Goal: Task Accomplishment & Management: Manage account settings

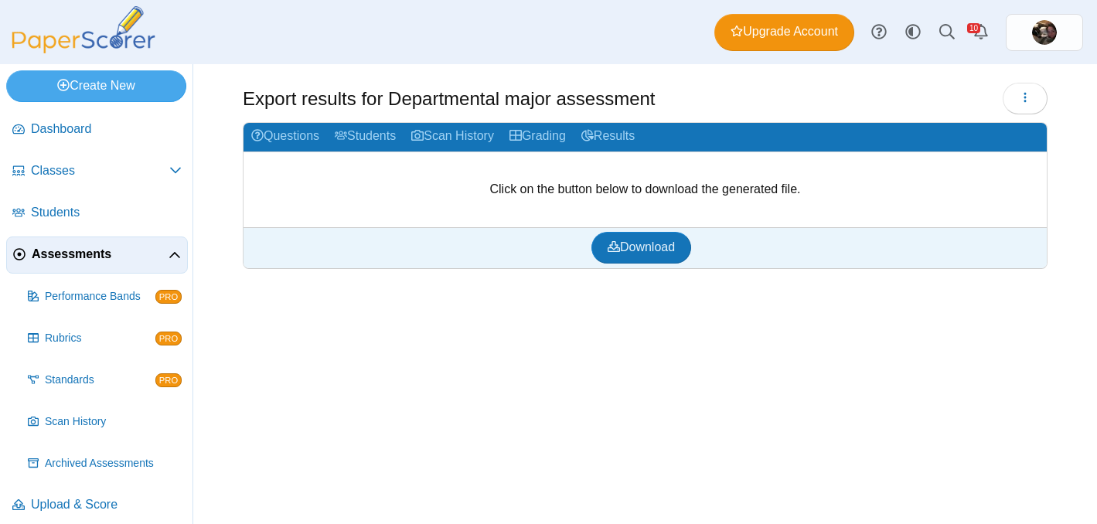
scroll to position [10, 0]
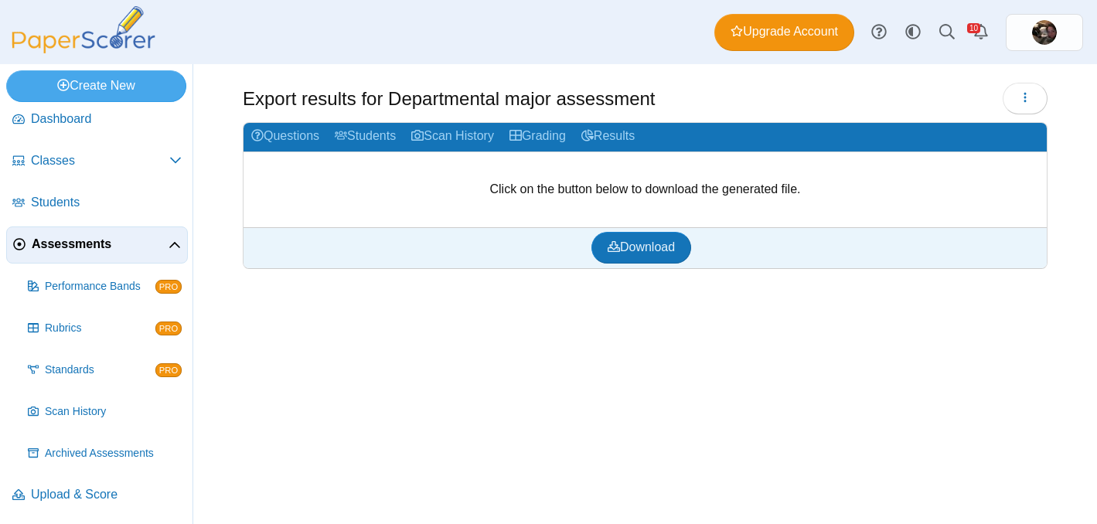
click at [67, 243] on span "Assessments" at bounding box center [100, 244] width 137 height 17
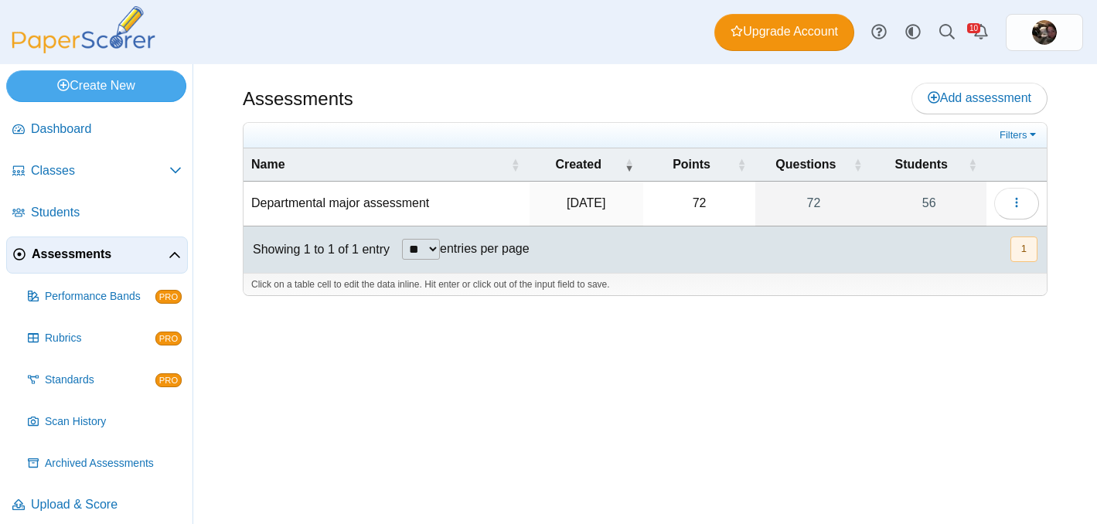
click at [414, 209] on td "Departmental major assessment" at bounding box center [387, 204] width 286 height 44
click at [544, 216] on td "Aug 26, 2025" at bounding box center [585, 204] width 114 height 44
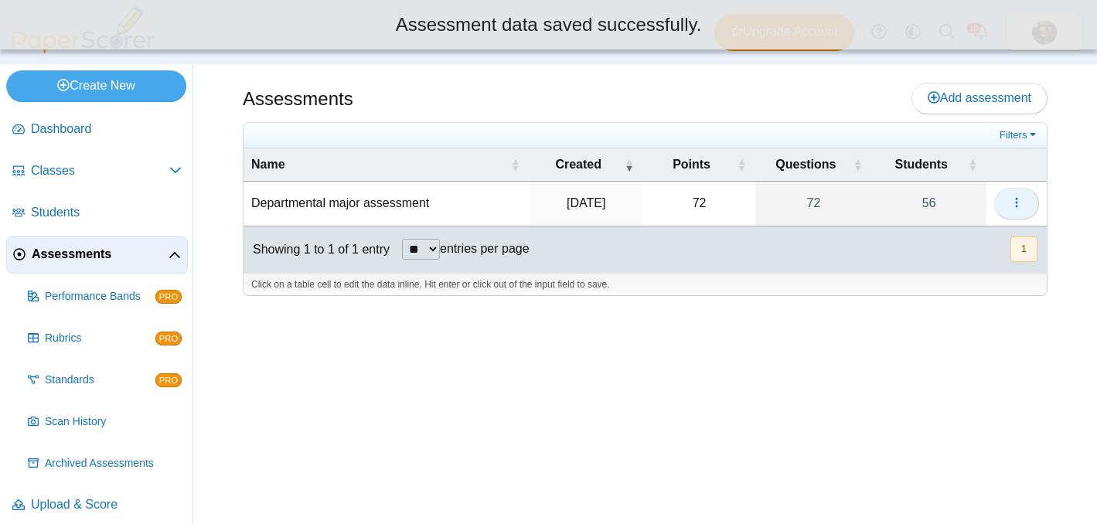
click at [1014, 198] on icon "button" at bounding box center [1017, 202] width 12 height 12
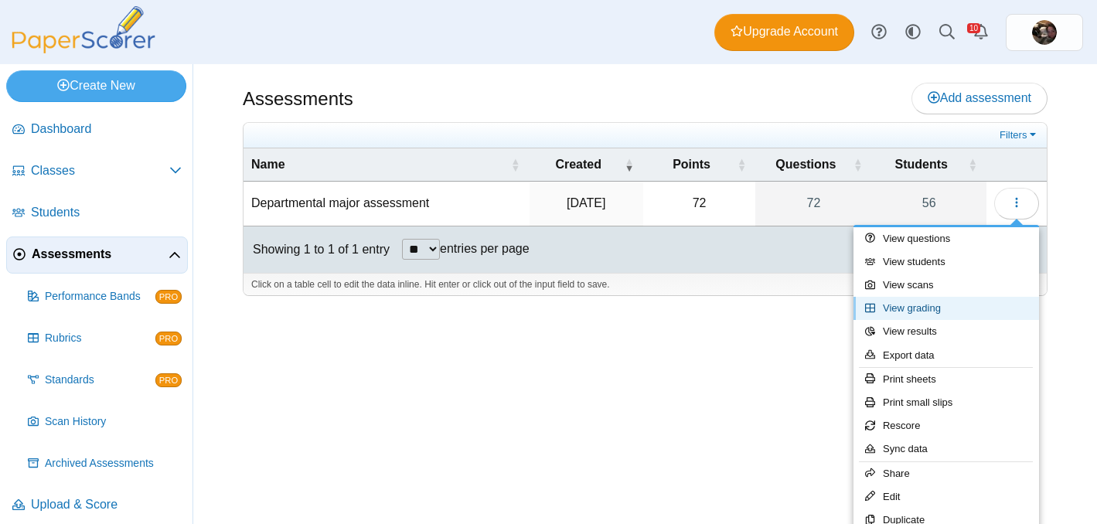
click at [925, 307] on link "View grading" at bounding box center [947, 308] width 186 height 23
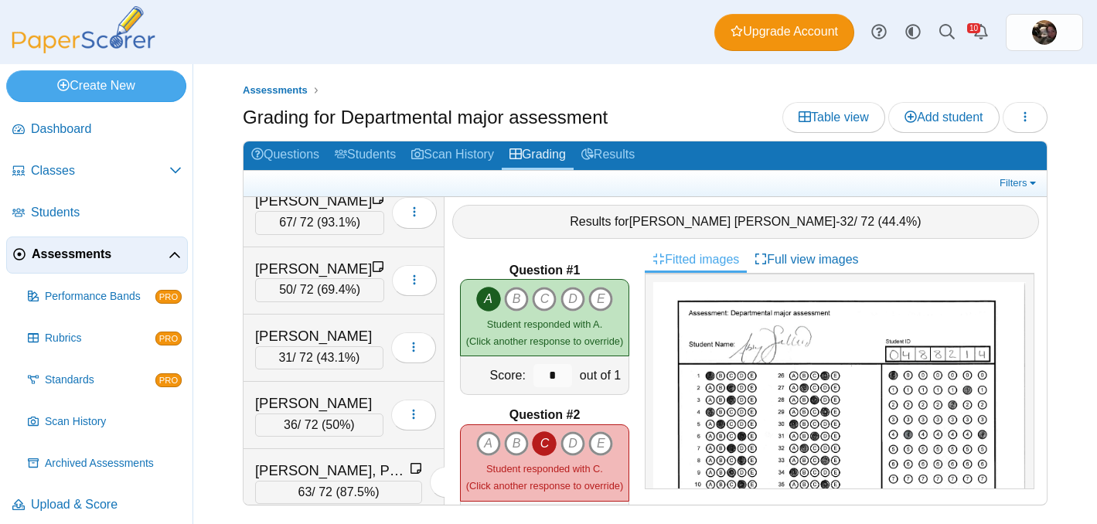
scroll to position [1236, 0]
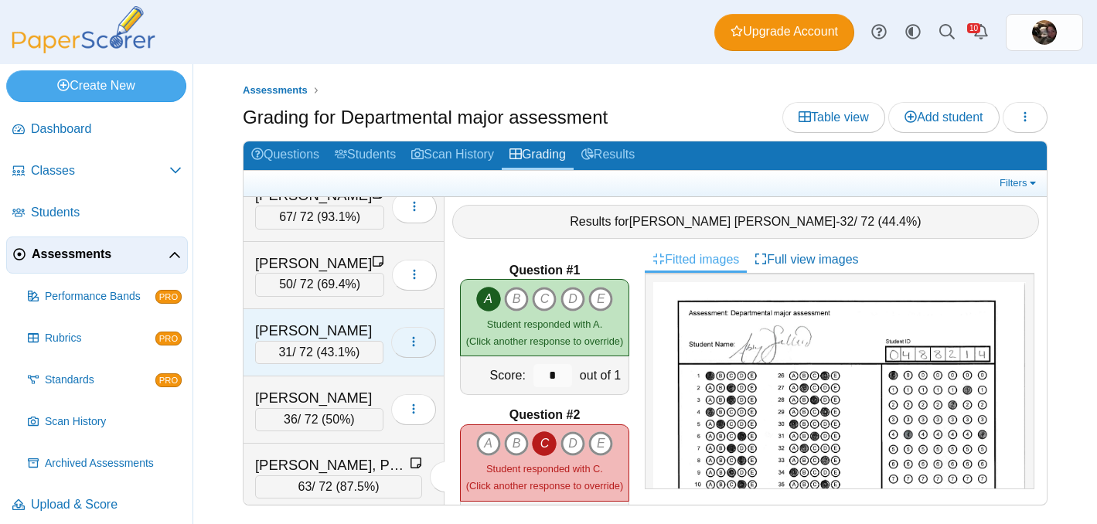
click at [421, 333] on button "button" at bounding box center [413, 342] width 45 height 31
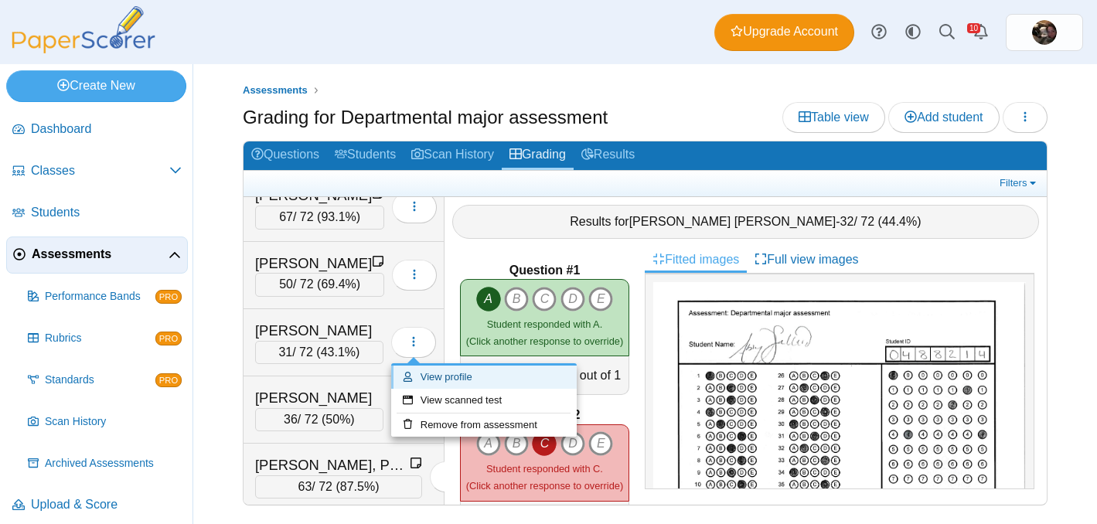
click at [421, 369] on link "View profile" at bounding box center [484, 377] width 186 height 23
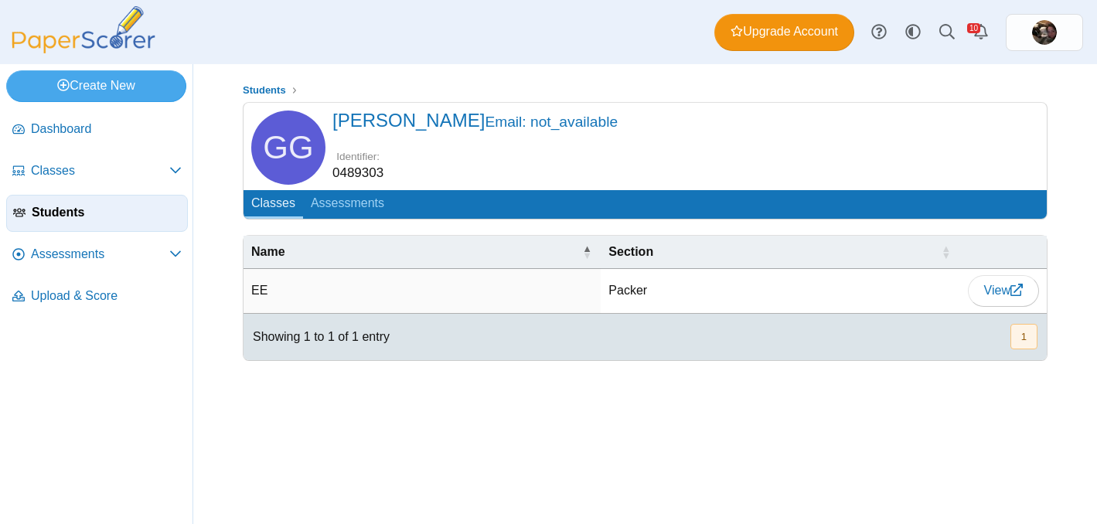
click at [485, 127] on small "Email: not_available" at bounding box center [551, 122] width 133 height 16
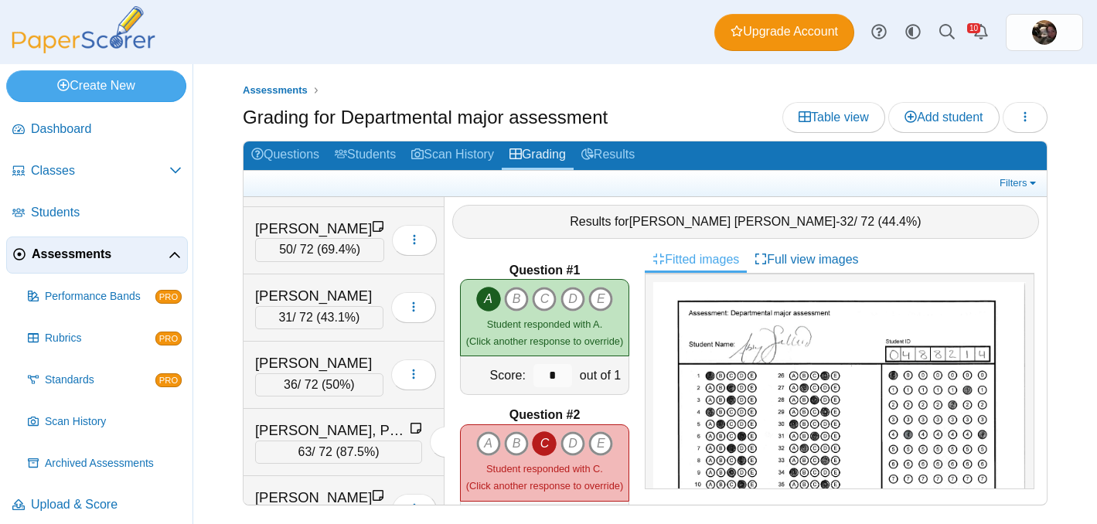
scroll to position [1273, 0]
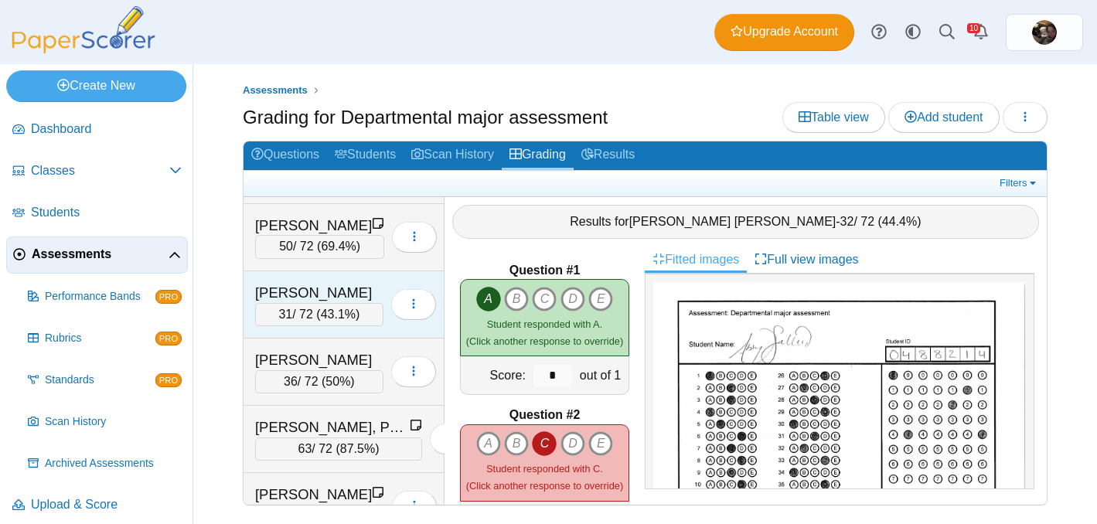
click at [337, 287] on div "Gavin, Gavin" at bounding box center [319, 293] width 128 height 20
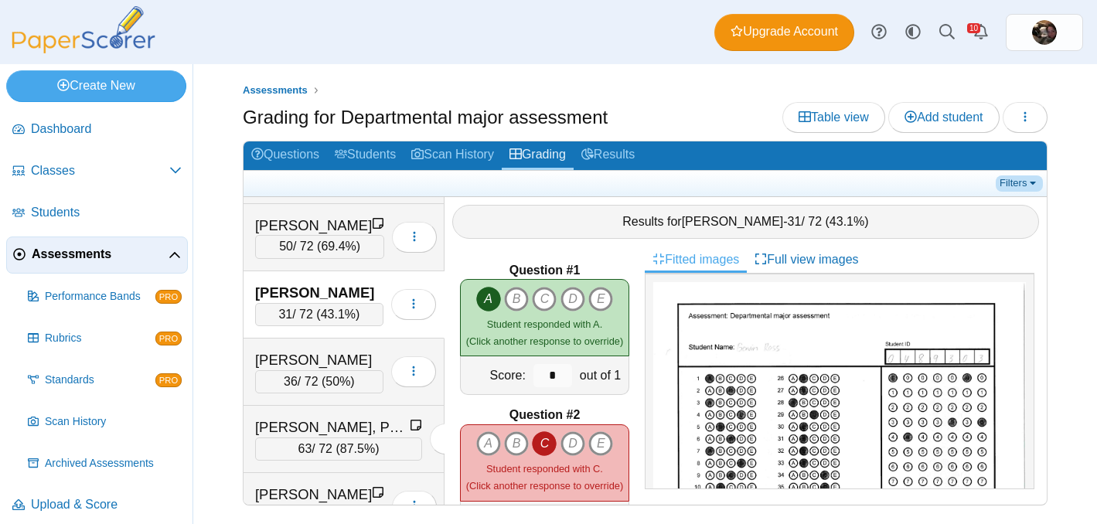
click at [1011, 178] on link "Filters" at bounding box center [1019, 183] width 47 height 15
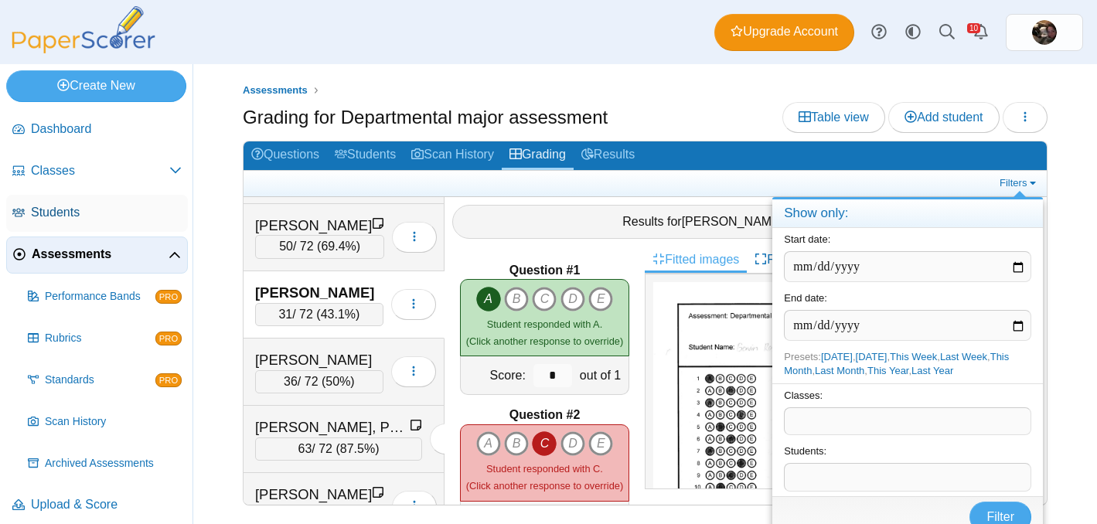
click at [46, 216] on span "Students" at bounding box center [106, 212] width 151 height 17
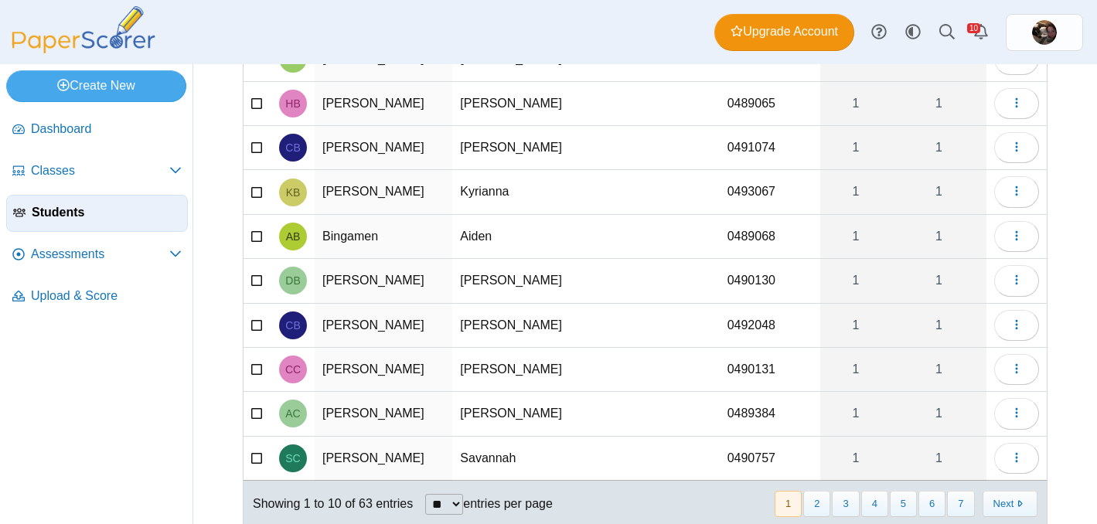
scroll to position [187, 0]
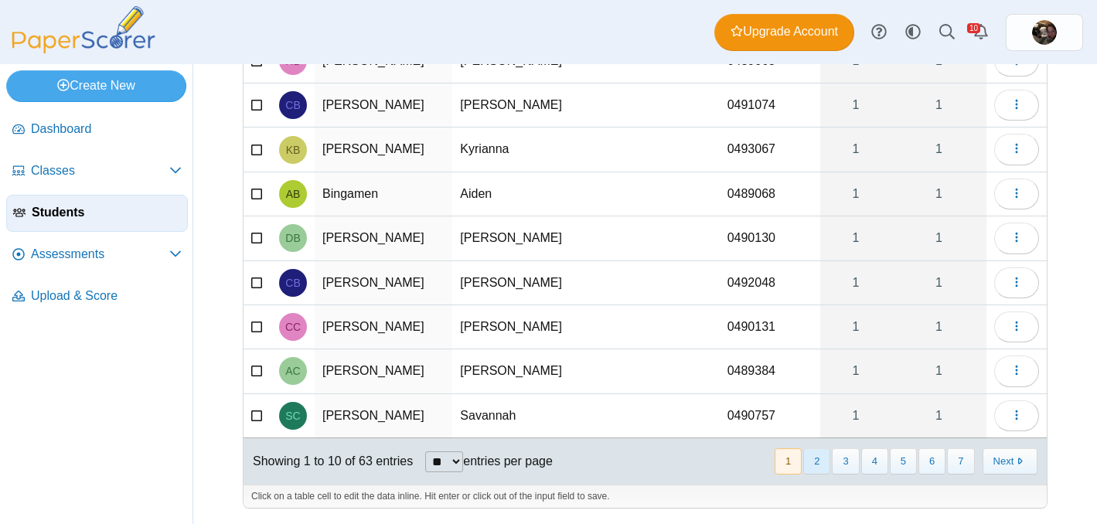
click at [818, 454] on button "2" at bounding box center [816, 461] width 27 height 26
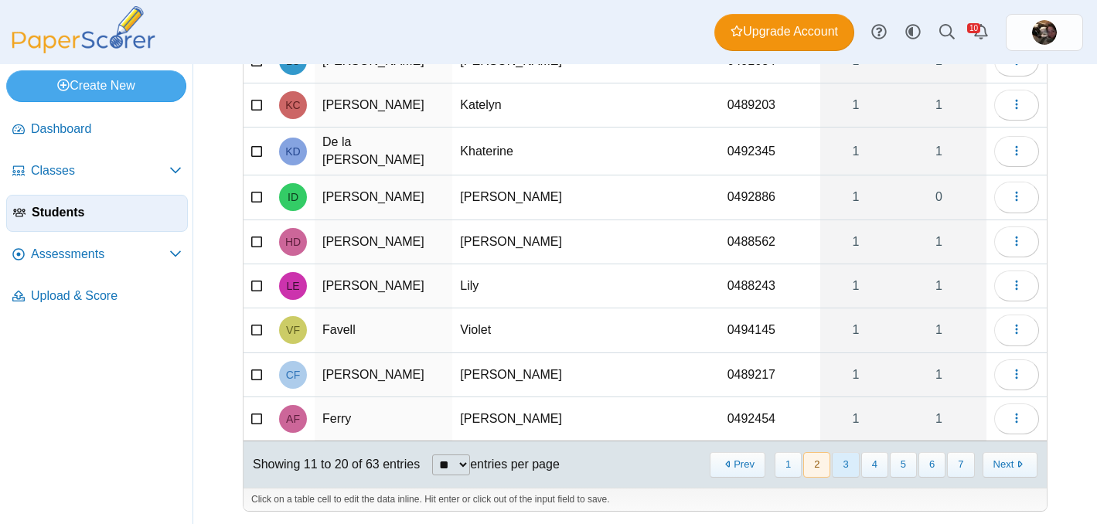
click at [840, 465] on button "3" at bounding box center [845, 465] width 27 height 26
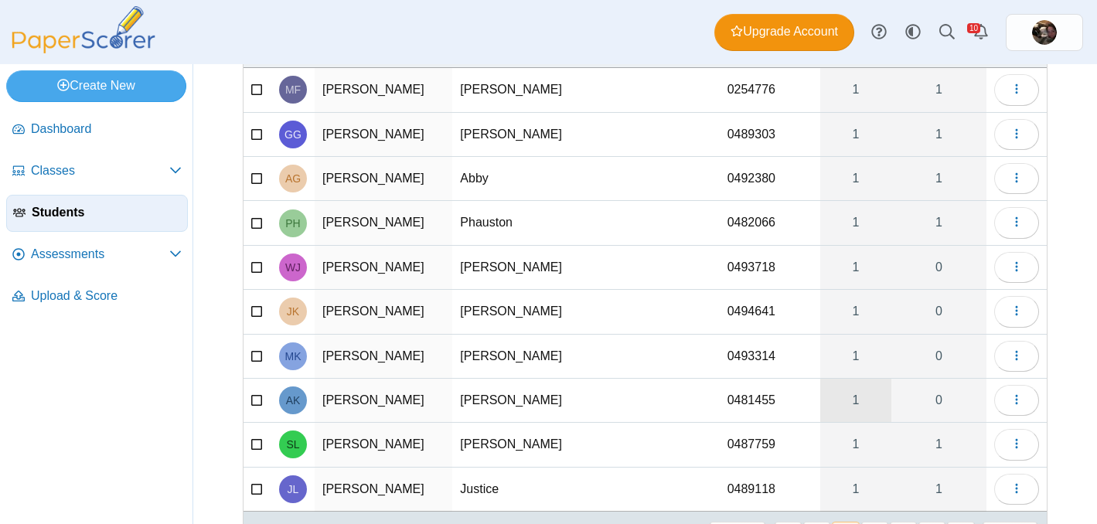
scroll to position [100, 0]
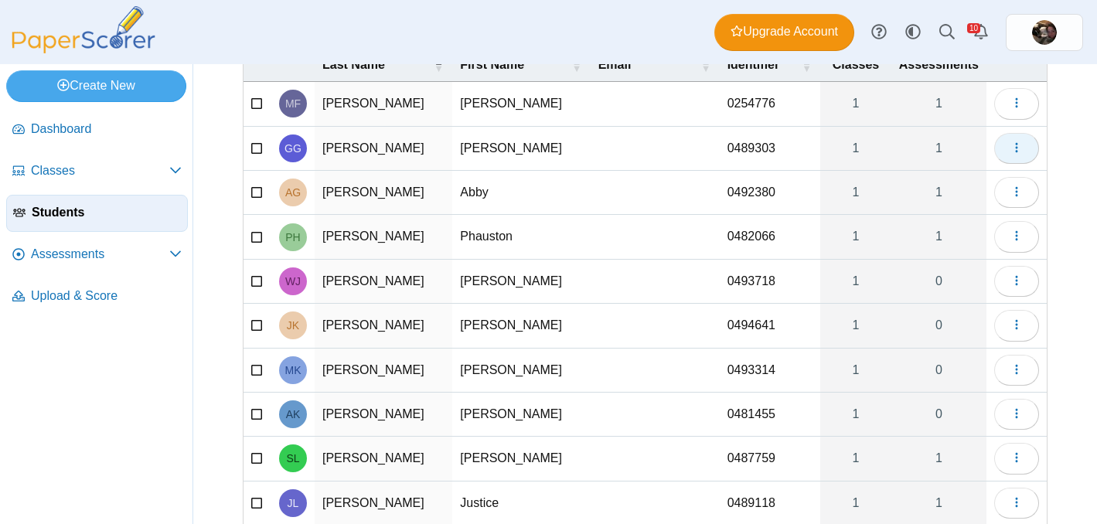
click at [1020, 146] on icon "button" at bounding box center [1017, 147] width 12 height 12
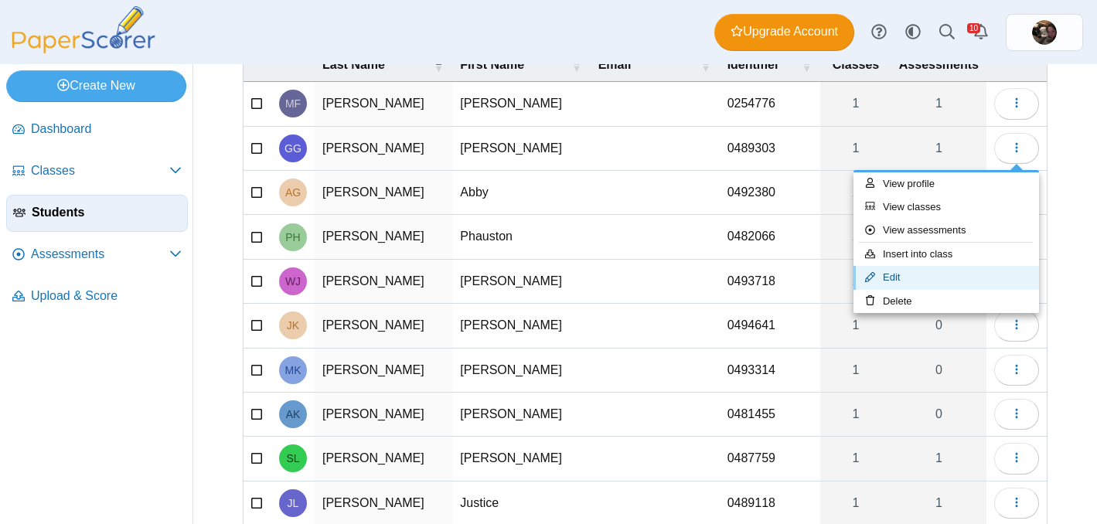
click at [909, 278] on link "Edit" at bounding box center [947, 277] width 186 height 23
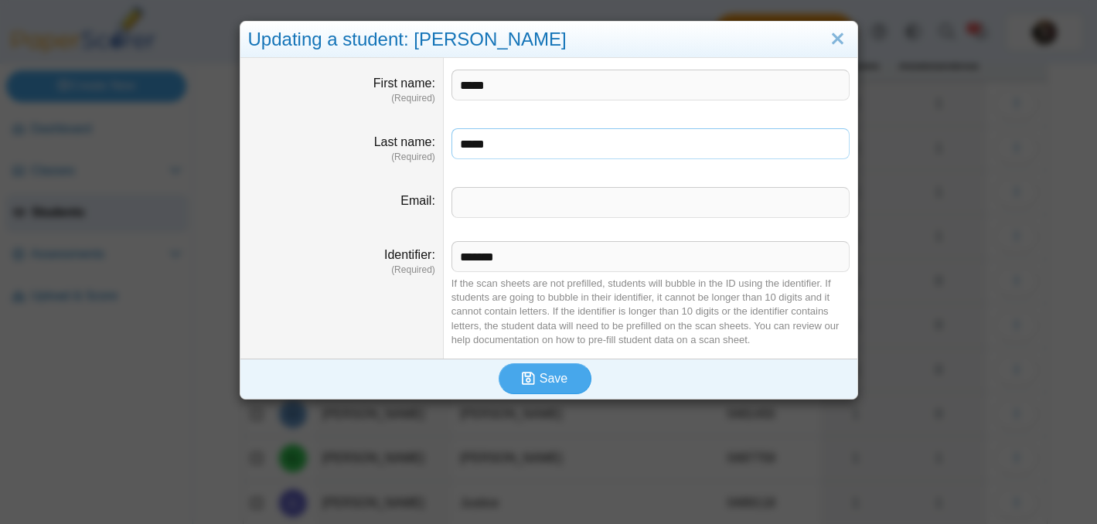
click at [506, 147] on input "*****" at bounding box center [651, 143] width 398 height 31
type input "****"
click at [563, 385] on span "Save" at bounding box center [554, 378] width 28 height 13
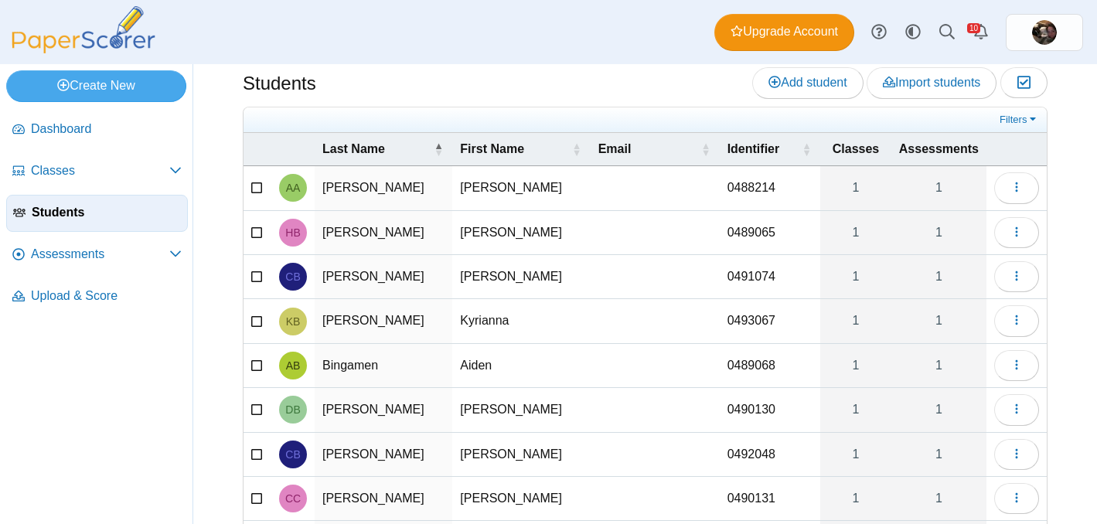
scroll to position [11, 0]
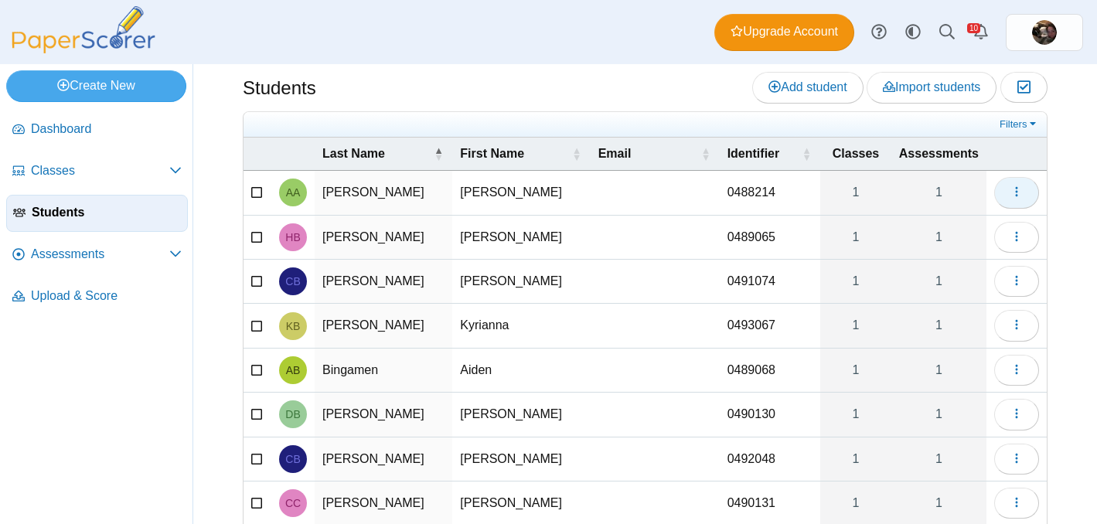
click at [1018, 201] on button "button" at bounding box center [1016, 192] width 45 height 31
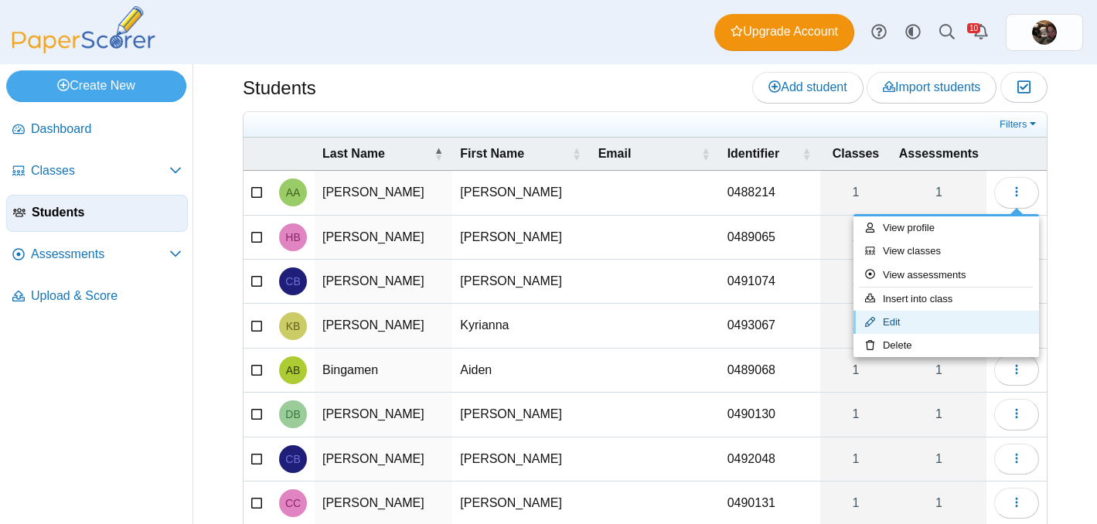
click at [923, 320] on link "Edit" at bounding box center [947, 322] width 186 height 23
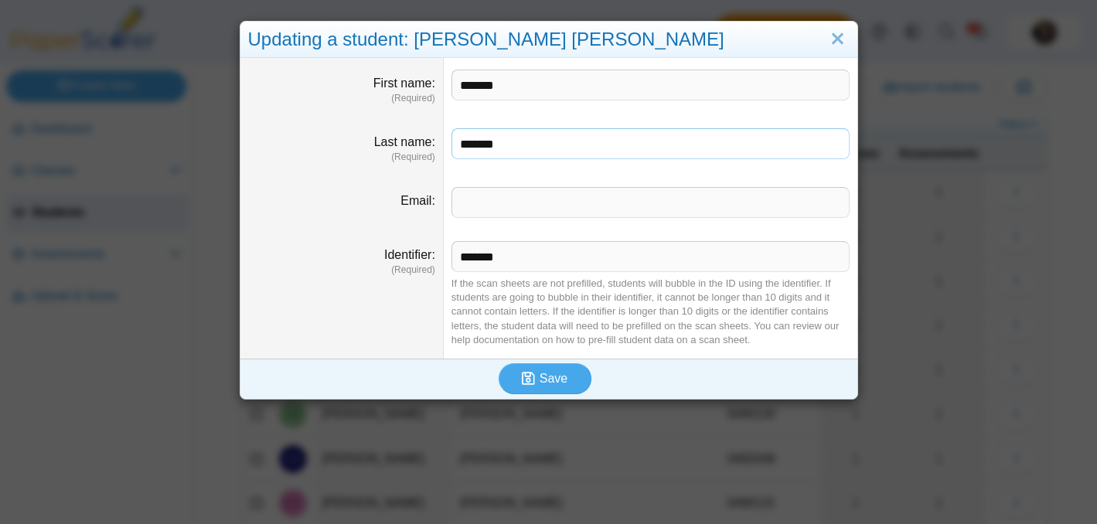
click at [533, 132] on input "*******" at bounding box center [651, 143] width 398 height 31
type input "*******"
click at [564, 374] on span "Save" at bounding box center [554, 378] width 28 height 13
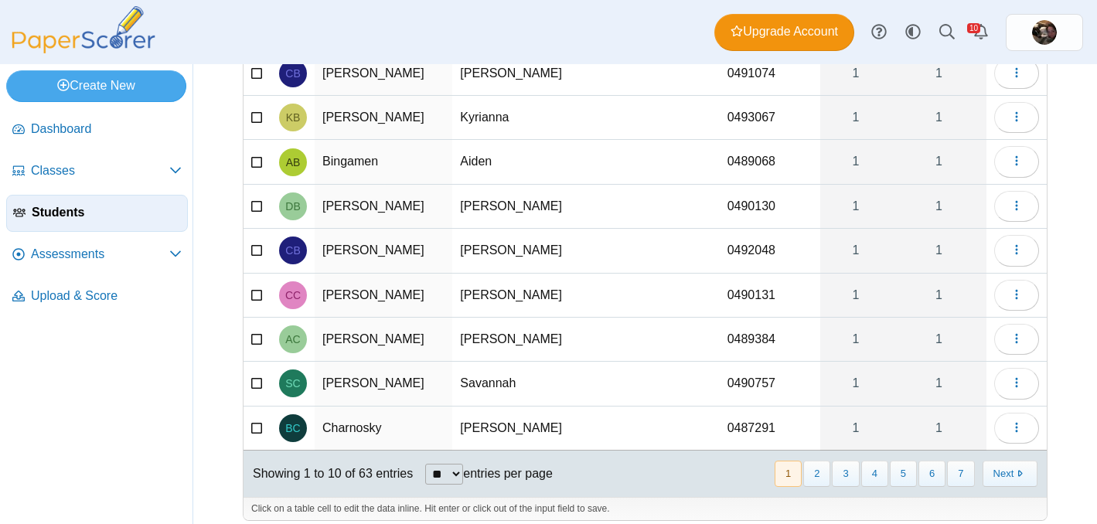
scroll to position [187, 0]
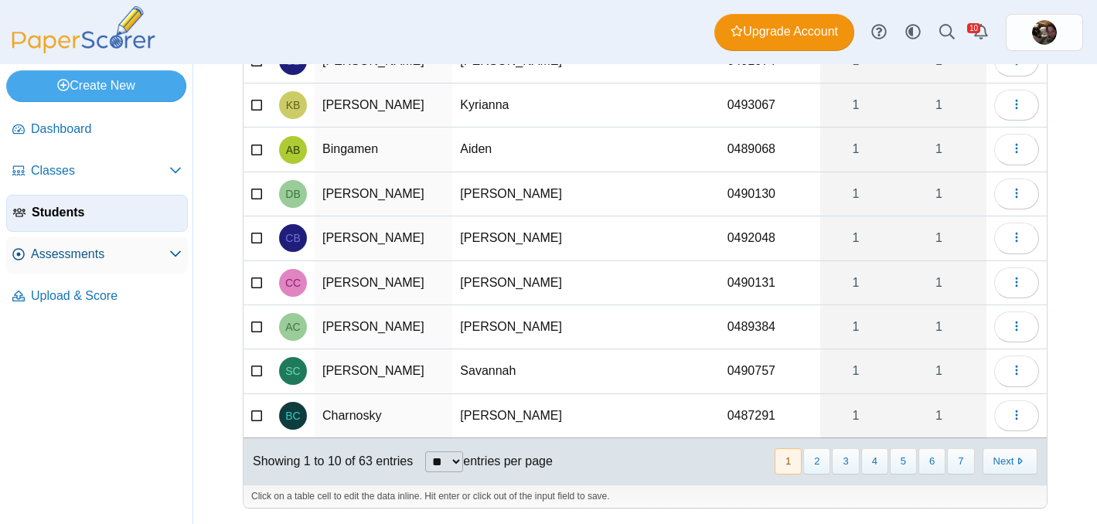
click at [53, 255] on span "Assessments" at bounding box center [100, 254] width 138 height 17
